Goal: Task Accomplishment & Management: Manage account settings

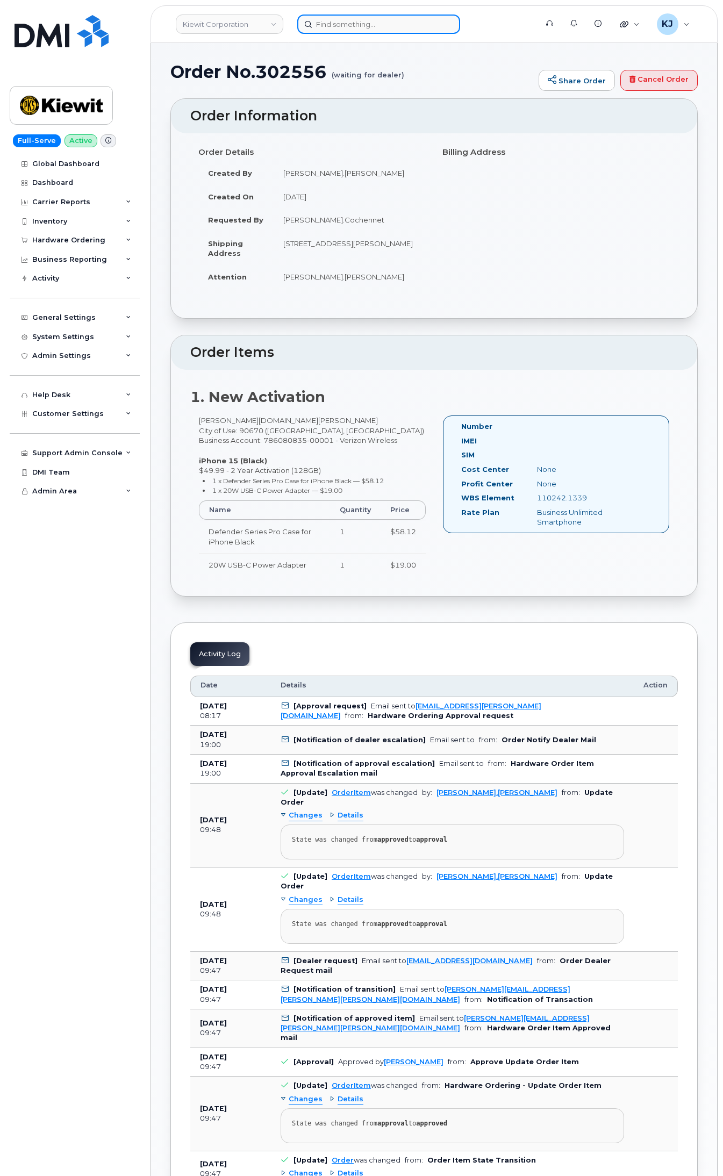
click at [382, 23] on input at bounding box center [378, 24] width 163 height 19
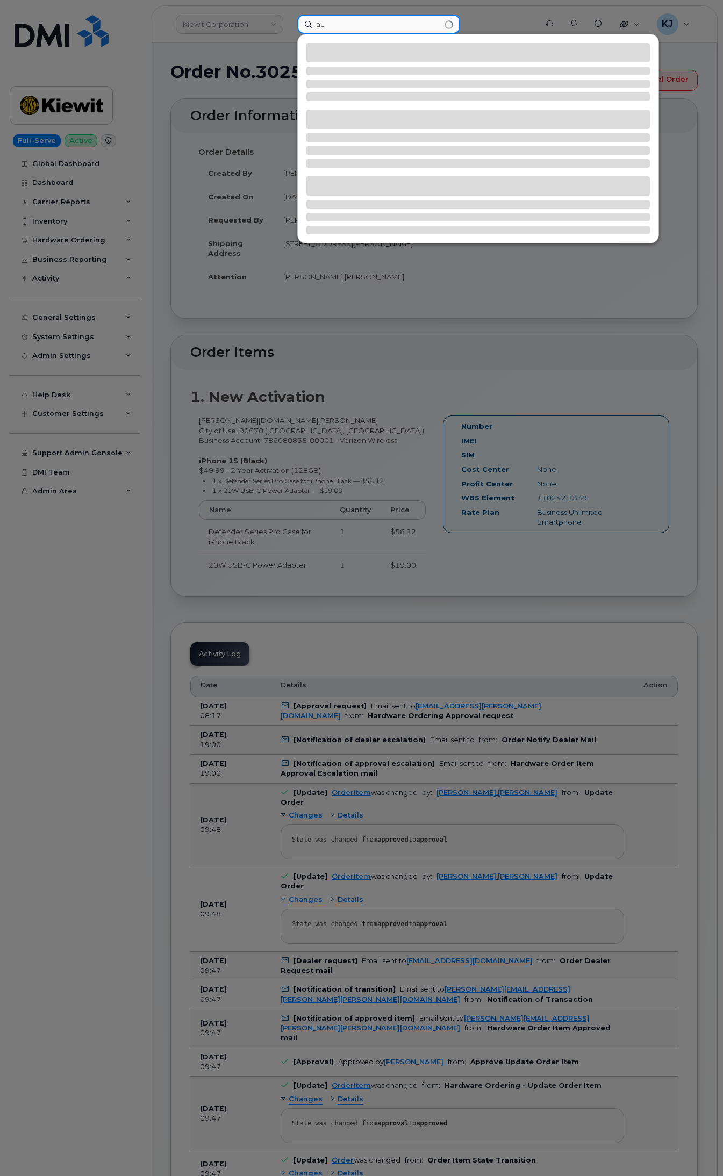
type input "a"
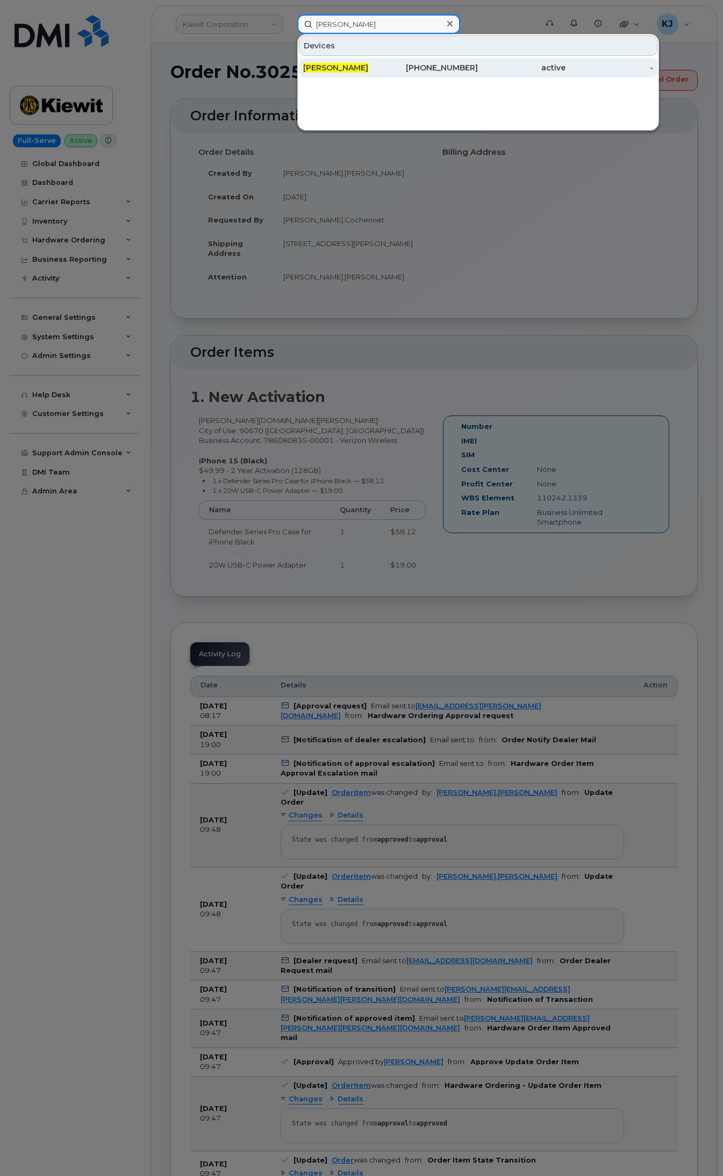
type input "[PERSON_NAME]"
click at [383, 69] on div "[PERSON_NAME]" at bounding box center [347, 67] width 88 height 11
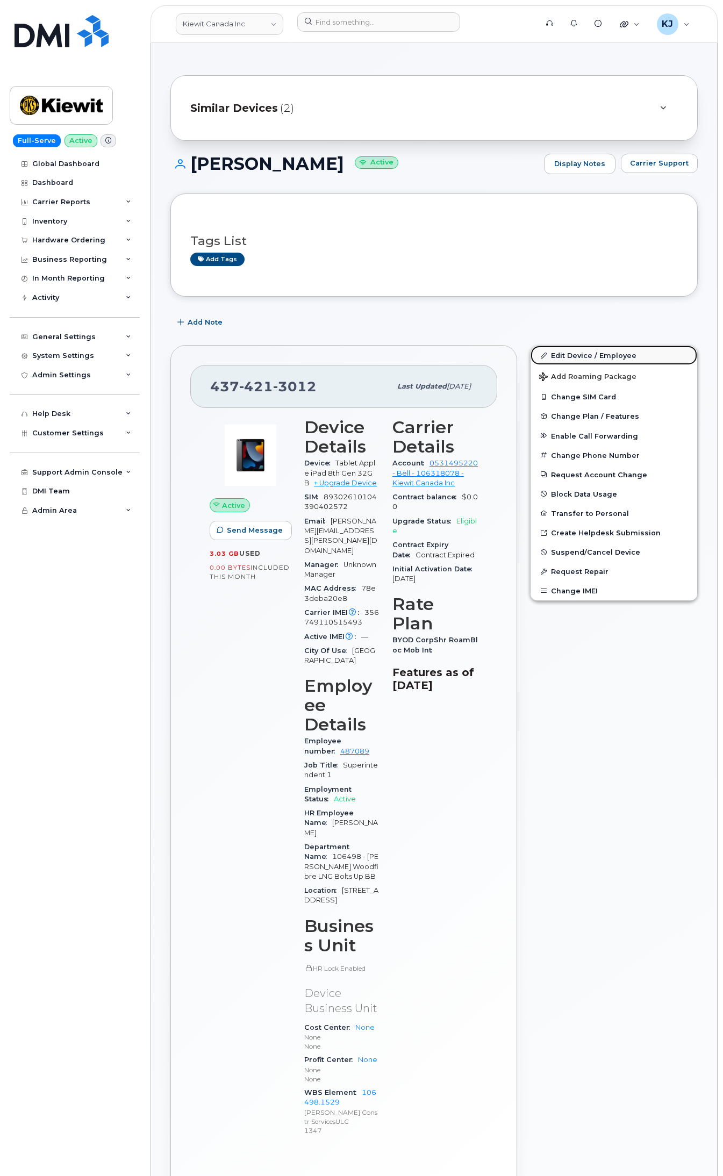
click at [581, 355] on link "Edit Device / Employee" at bounding box center [614, 355] width 167 height 19
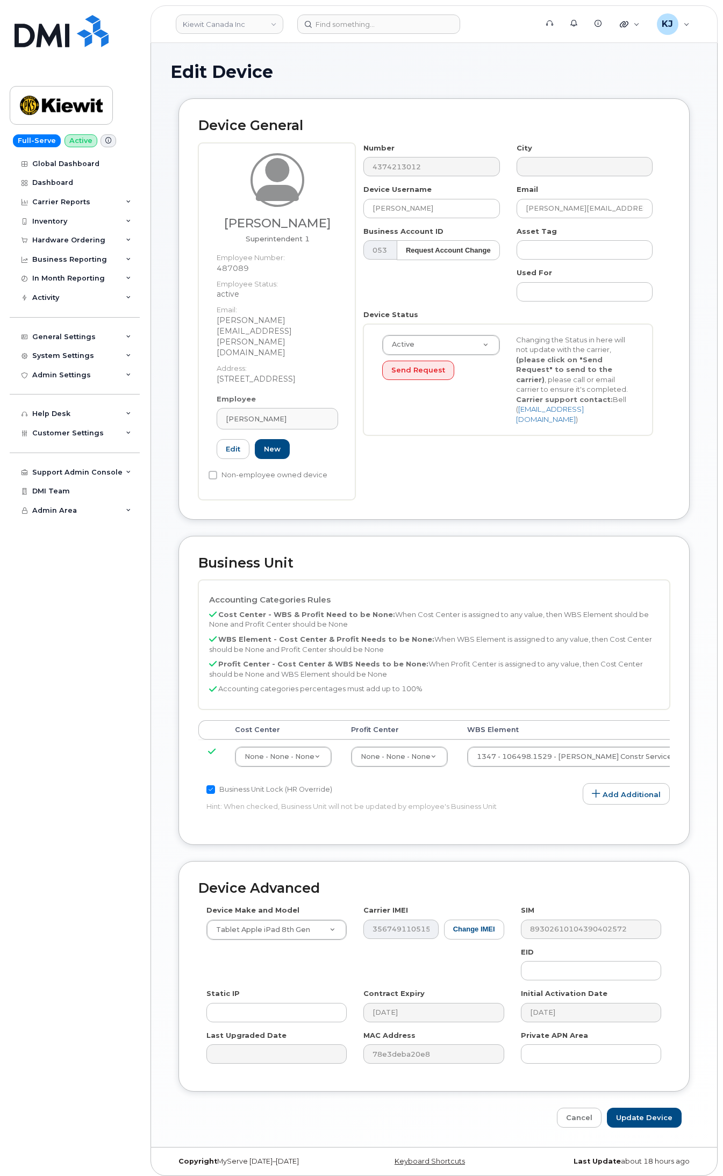
select select "14059"
drag, startPoint x: 434, startPoint y: 205, endPoint x: 225, endPoint y: 214, distance: 209.9
click at [225, 214] on div "Alexander Mey Superintendent 1 Employee Number: 487089 Employee Status: active …" at bounding box center [434, 321] width 472 height 357
type input "Unknown"
click at [275, 414] on span "Alexander Mey" at bounding box center [256, 419] width 61 height 10
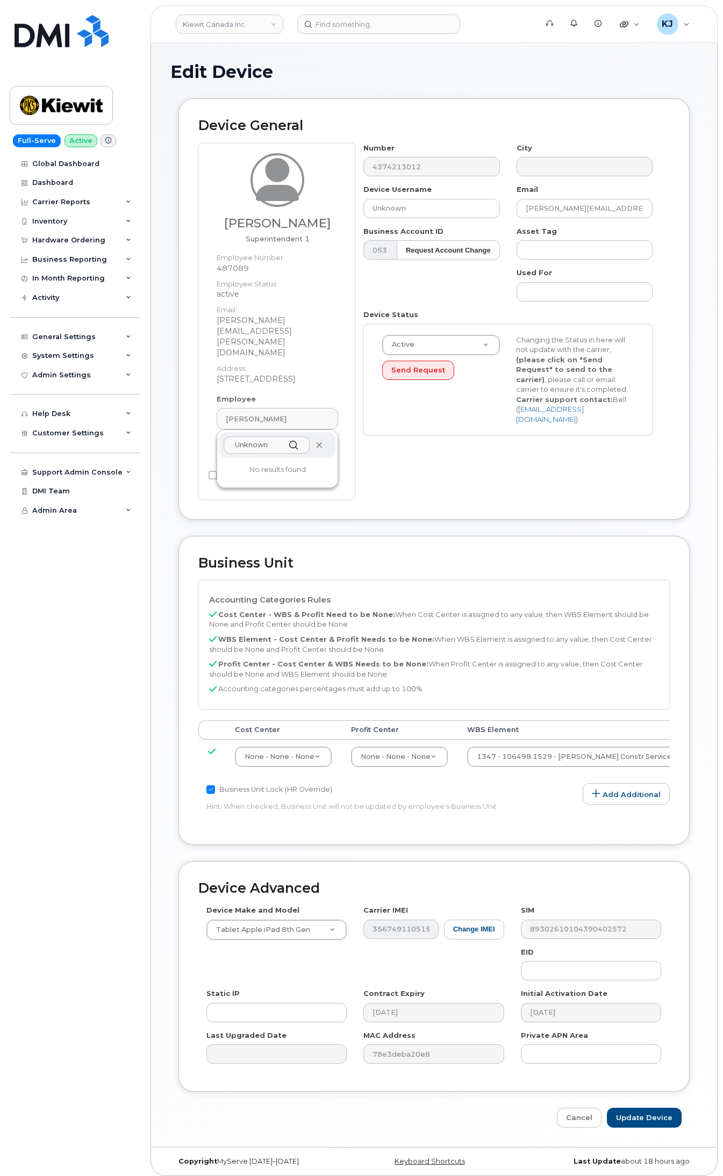
type input "Unknown"
click at [317, 441] on span at bounding box center [319, 445] width 9 height 9
click at [372, 458] on div "Number 4374213012 City Device Username Unknown Email ALEX.MEY@KIEWIT.COM Busine…" at bounding box center [512, 321] width 315 height 357
click at [238, 439] on link "Edit" at bounding box center [233, 449] width 33 height 20
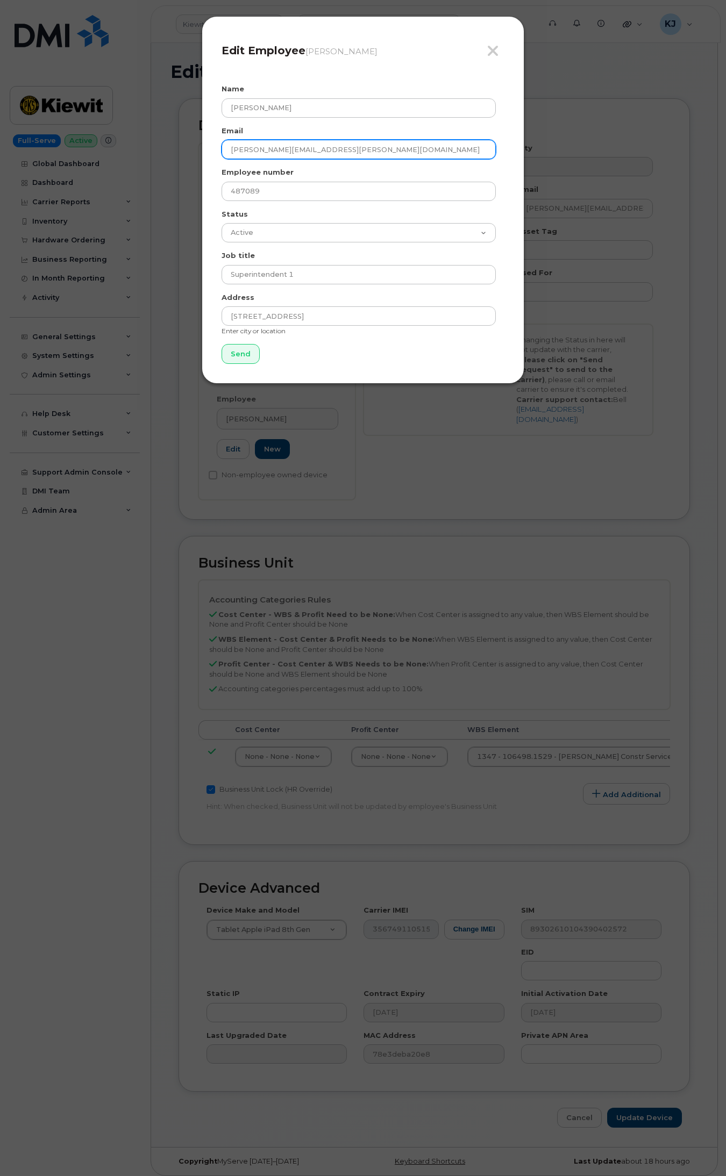
drag, startPoint x: 338, startPoint y: 151, endPoint x: 45, endPoint y: 152, distance: 293.0
click at [45, 152] on div "Close Edit Employee Alexander Mey Name Alexander Mey Email ALEX.MEY@KIEWIT.COM …" at bounding box center [363, 588] width 726 height 1176
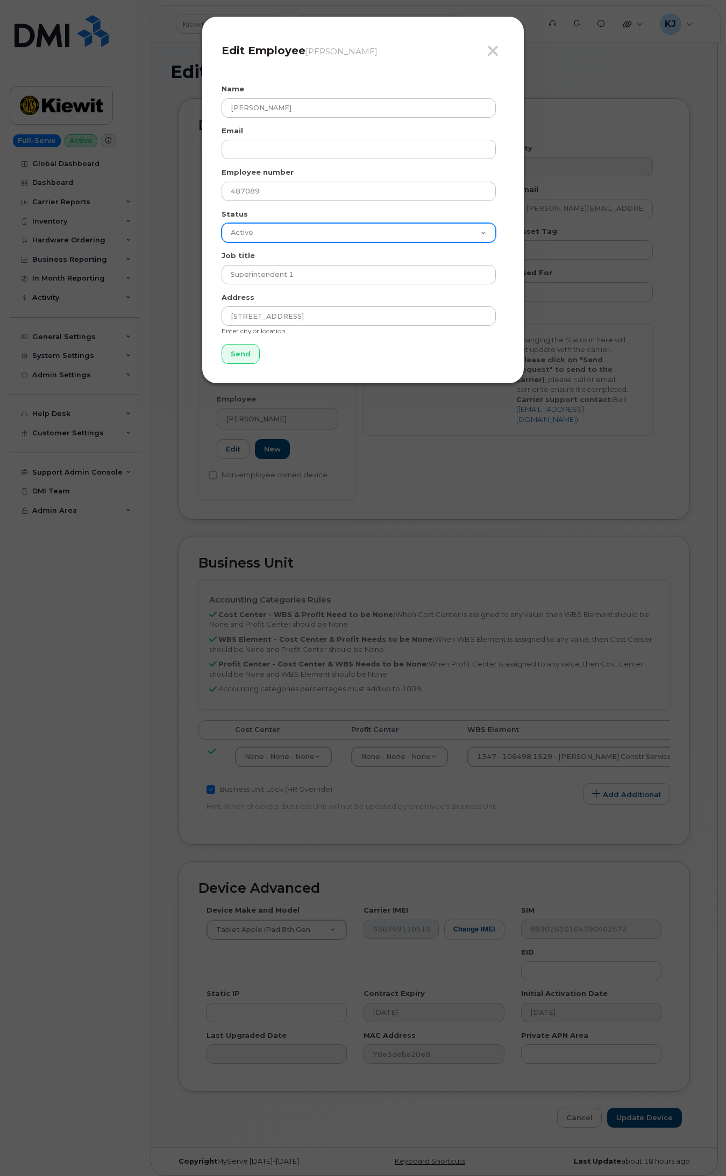
click at [329, 232] on select "Active On-Leave Long Term Short Term Maternity Leave Temp Layoff Inactive" at bounding box center [359, 232] width 274 height 19
click at [222, 223] on select "Active On-Leave Long Term Short Term Maternity Leave Temp Layoff Inactive" at bounding box center [359, 232] width 274 height 19
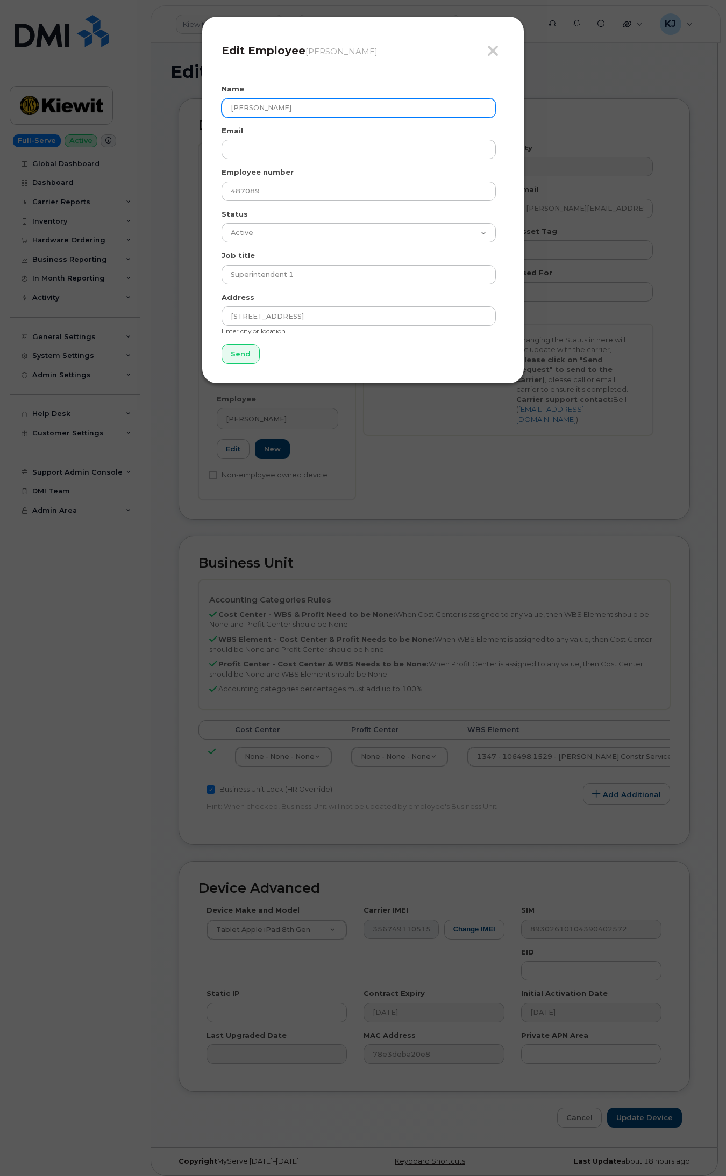
drag, startPoint x: 321, startPoint y: 111, endPoint x: 140, endPoint y: 108, distance: 181.2
click at [140, 108] on div "Close Edit Employee Alexander Mey Name Alexander Mey Email Employee number 4870…" at bounding box center [363, 588] width 726 height 1176
type input "Unknown"
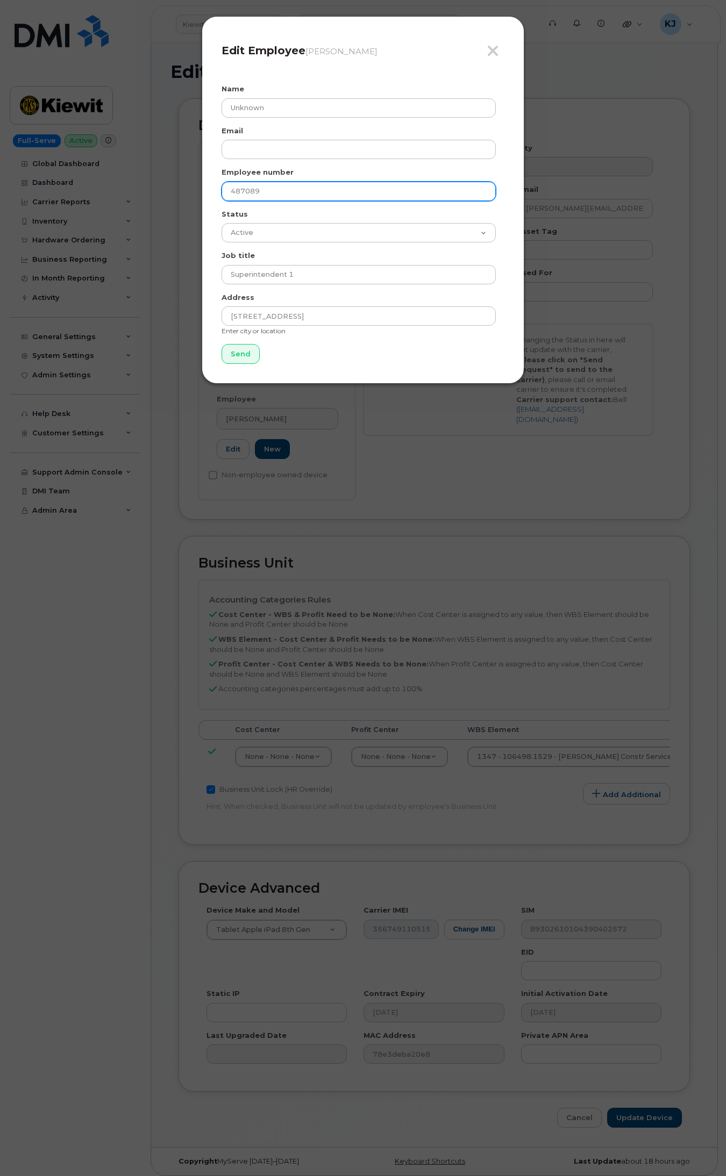
drag, startPoint x: 280, startPoint y: 197, endPoint x: 175, endPoint y: 172, distance: 107.7
click at [175, 172] on div "Close Edit Employee Alexander Mey Name Unknown Email Employee number 487089 Sta…" at bounding box center [363, 588] width 726 height 1176
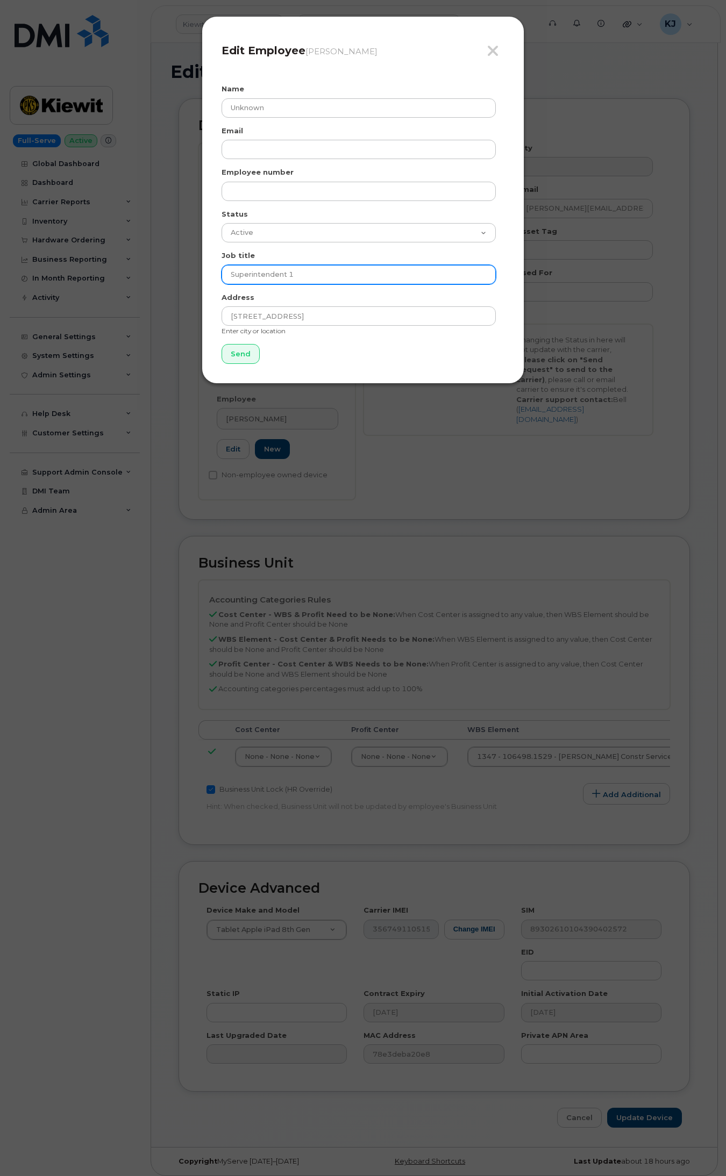
drag, startPoint x: 261, startPoint y: 277, endPoint x: 55, endPoint y: 287, distance: 205.6
click at [57, 285] on div "Close Edit Employee Alexander Mey Name Unknown Email Employee number Status Act…" at bounding box center [363, 588] width 726 height 1176
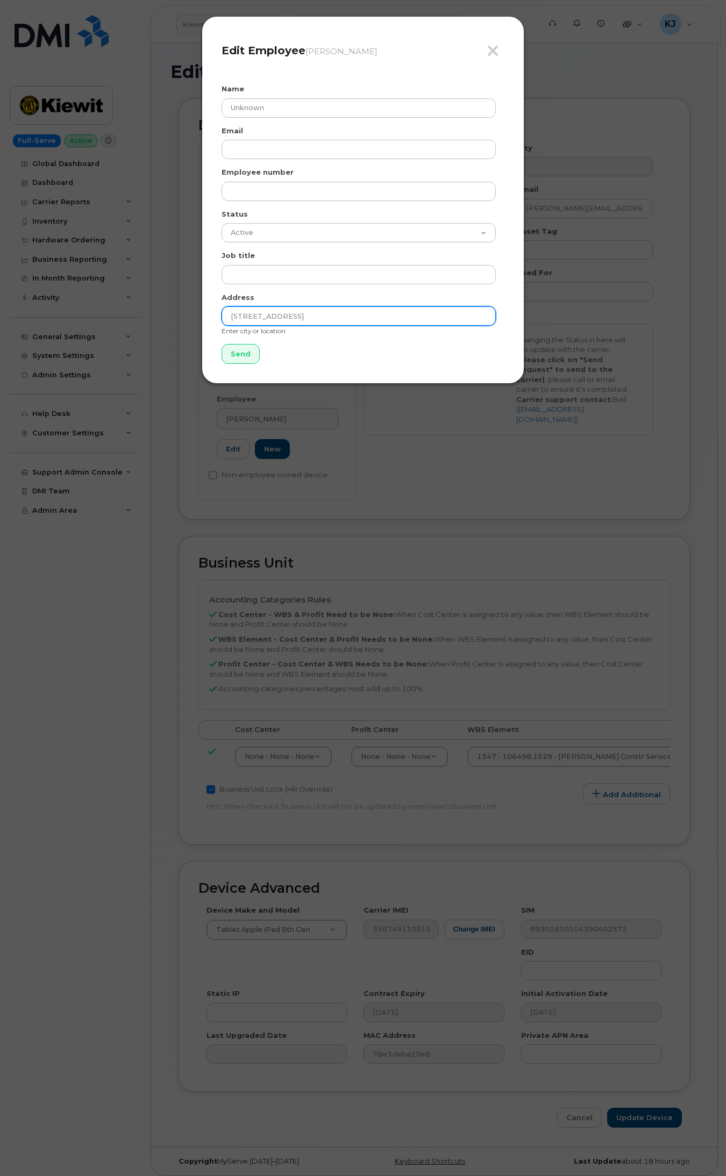
drag, startPoint x: 313, startPoint y: 319, endPoint x: 3, endPoint y: 290, distance: 311.5
click at [1, 293] on div "Close Edit Employee Alexander Mey Name Unknown Email Employee number Status Act…" at bounding box center [363, 588] width 726 height 1176
click at [238, 352] on input "Send" at bounding box center [241, 354] width 38 height 20
type input "Send"
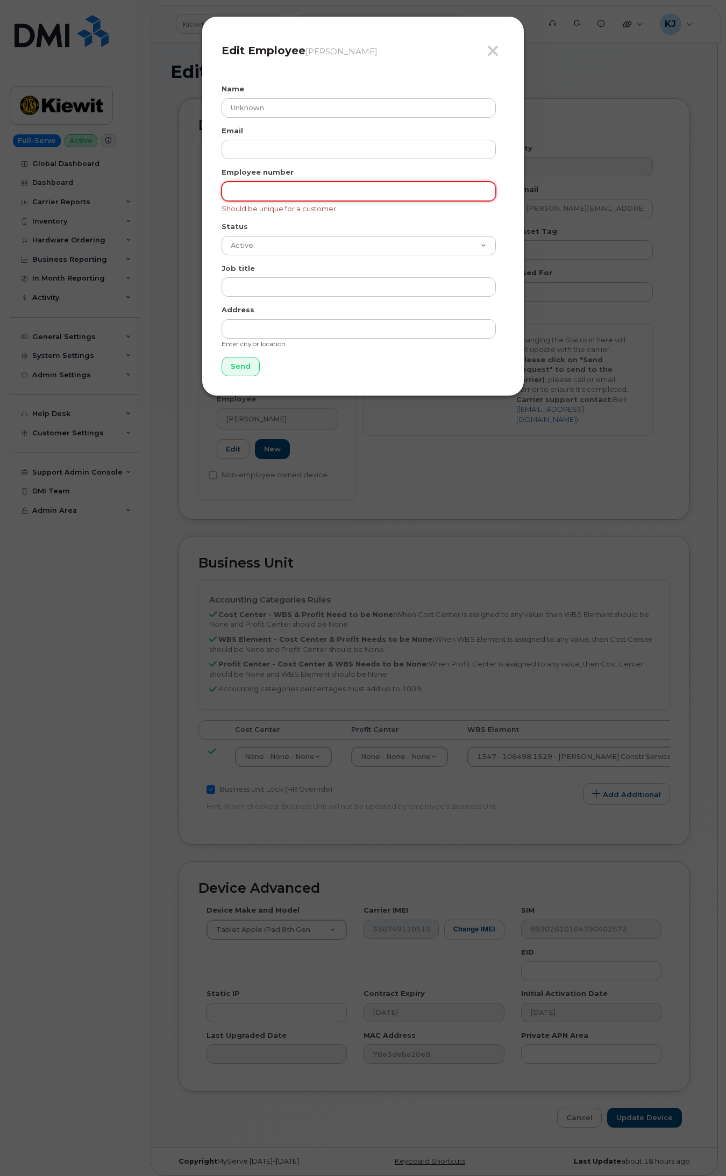
click at [363, 194] on input "text" at bounding box center [359, 191] width 274 height 19
type input "00000"
click at [250, 363] on input "Send" at bounding box center [241, 367] width 38 height 20
type input "Send"
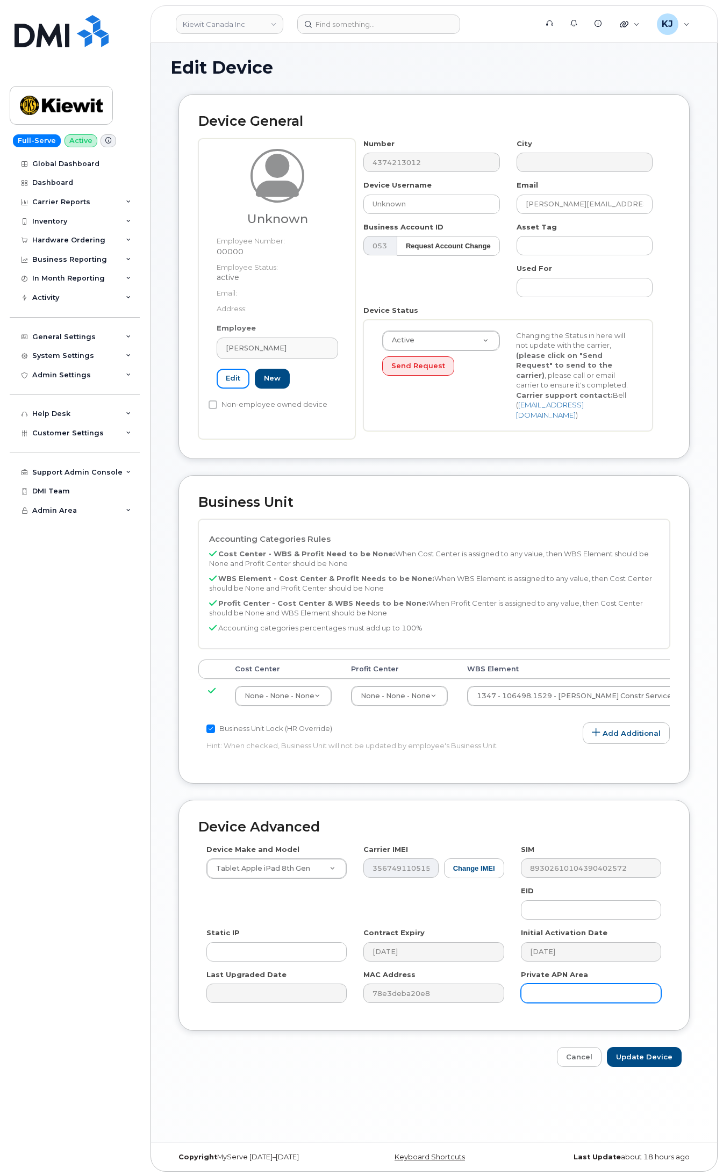
scroll to position [5, 0]
click at [646, 1053] on input "Update Device" at bounding box center [644, 1056] width 75 height 20
type input "Saving..."
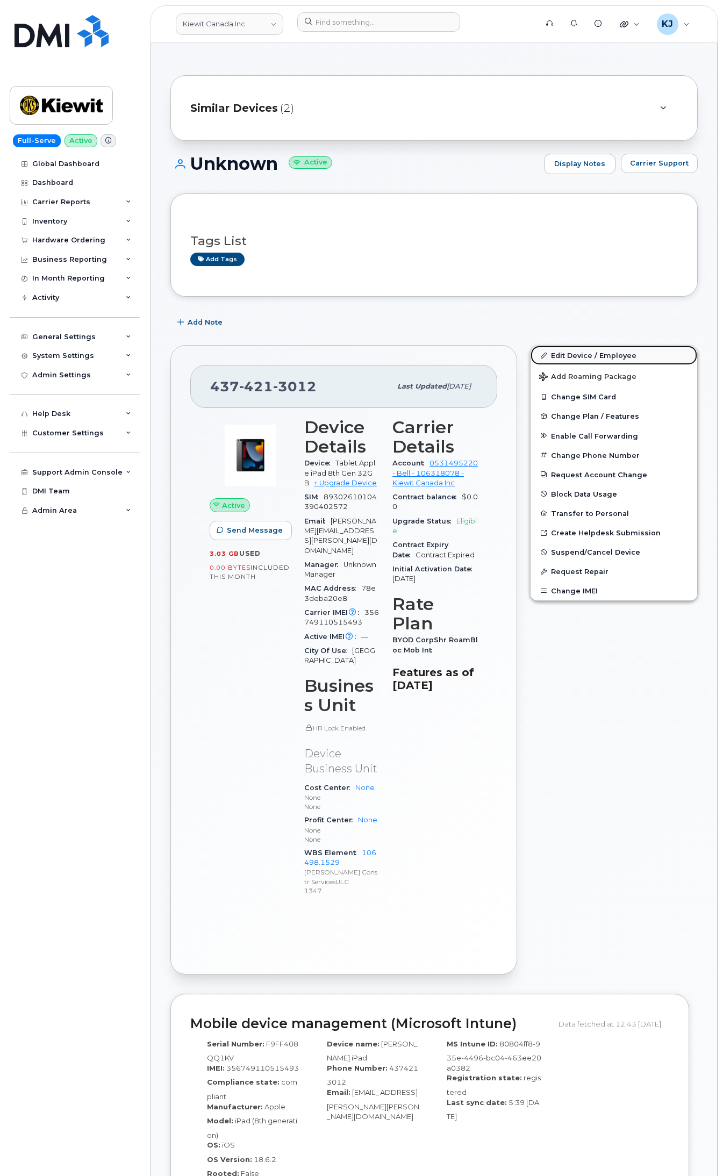
click at [582, 355] on link "Edit Device / Employee" at bounding box center [614, 355] width 167 height 19
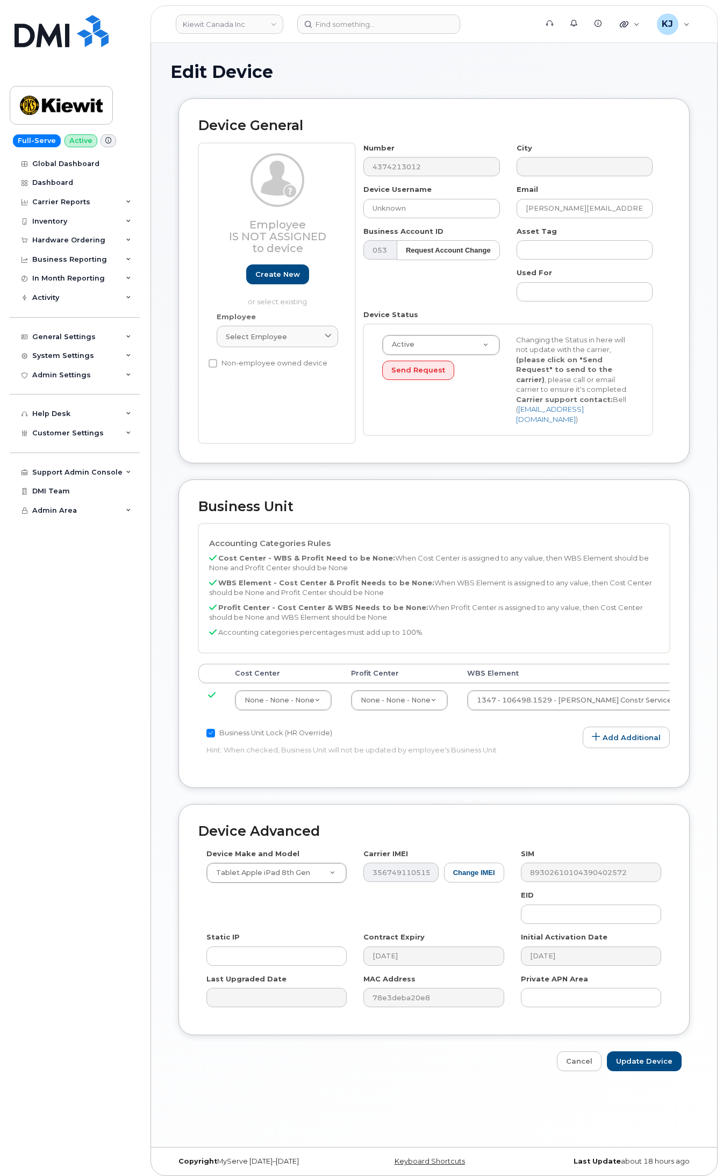
select select "14059"
drag, startPoint x: 632, startPoint y: 207, endPoint x: 347, endPoint y: 209, distance: 285.5
click at [347, 209] on div "Employee Is not assigned to device Create new or select existing Employee Selec…" at bounding box center [434, 293] width 472 height 301
drag, startPoint x: 667, startPoint y: 1068, endPoint x: 667, endPoint y: 1059, distance: 9.1
click at [668, 1069] on div "Edit Device Device General Employee Is not assigned to device Create new or sel…" at bounding box center [434, 595] width 566 height 1104
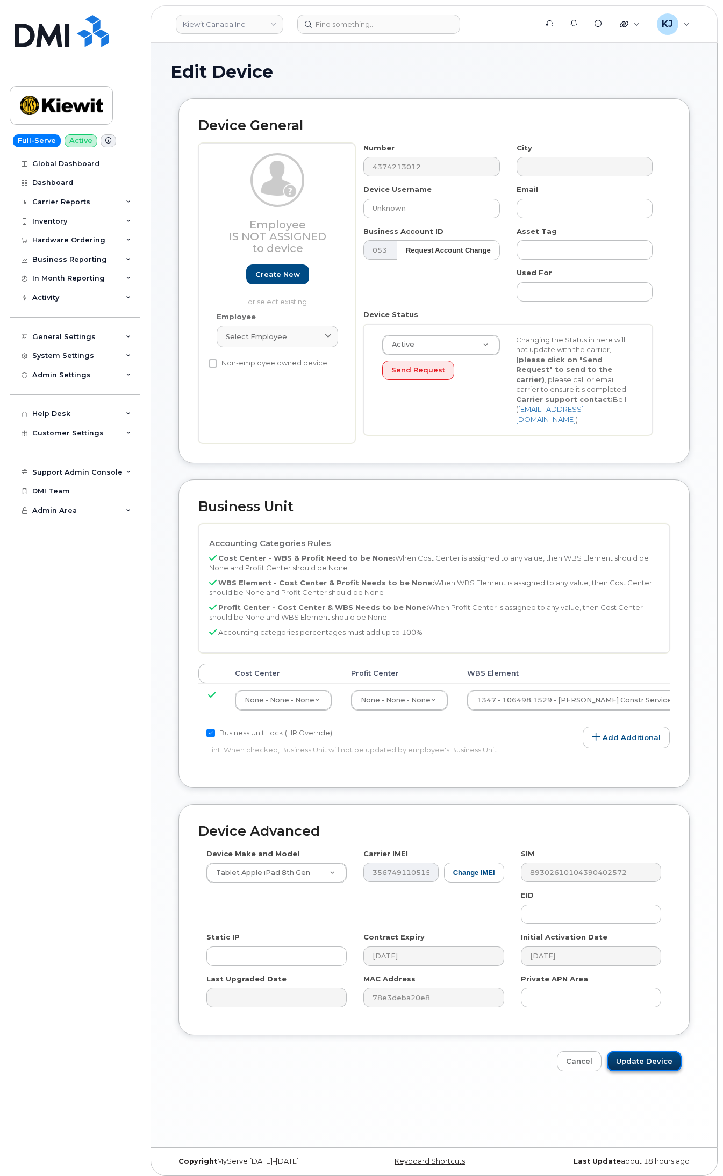
click at [667, 1058] on input "Update Device" at bounding box center [644, 1062] width 75 height 20
type input "Saving..."
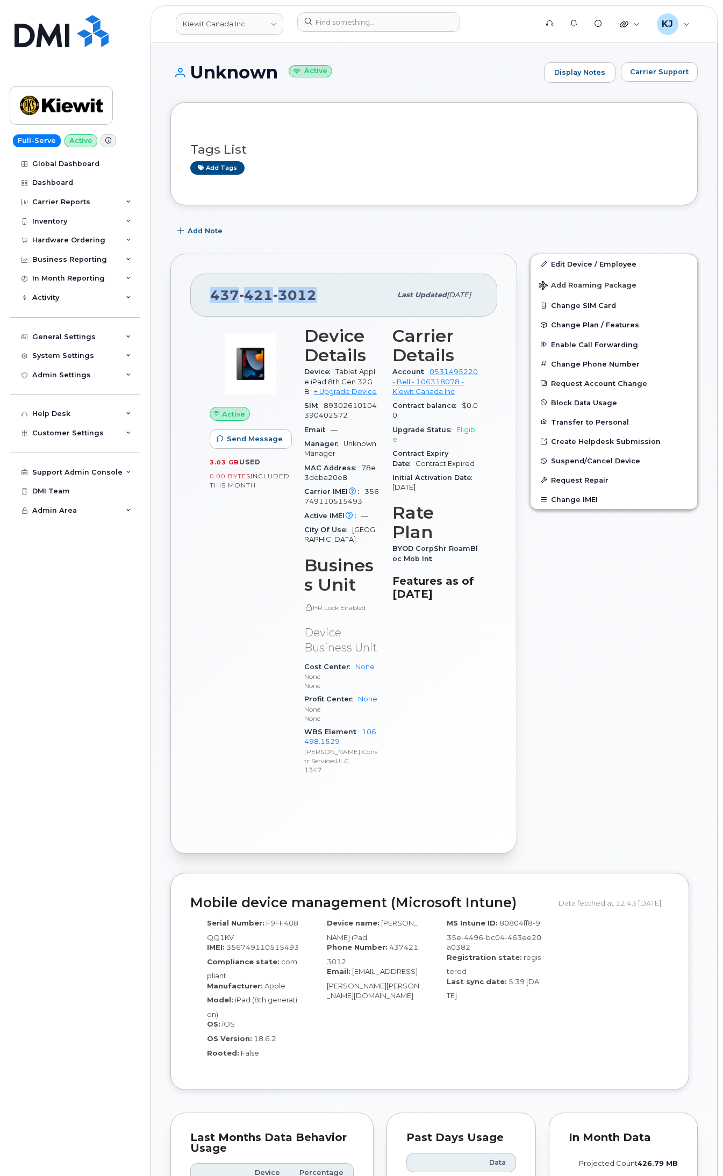
drag, startPoint x: 211, startPoint y: 291, endPoint x: 312, endPoint y: 296, distance: 100.7
click at [312, 296] on span "437 421 3012" at bounding box center [263, 295] width 106 height 16
copy span "437 421 3012"
